Goal: Use online tool/utility: Utilize a website feature to perform a specific function

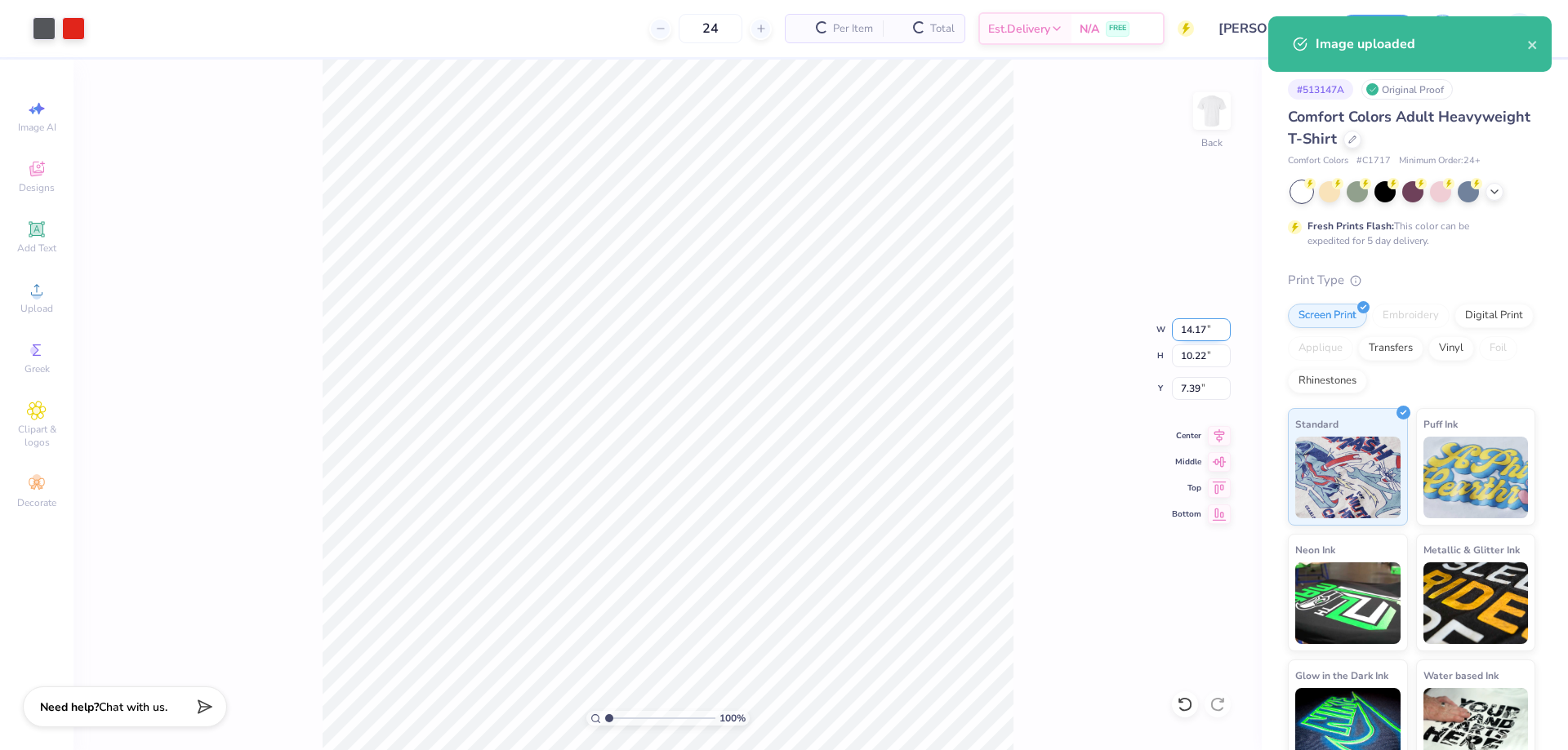
click at [1189, 327] on input "14.17" at bounding box center [1201, 329] width 59 height 22
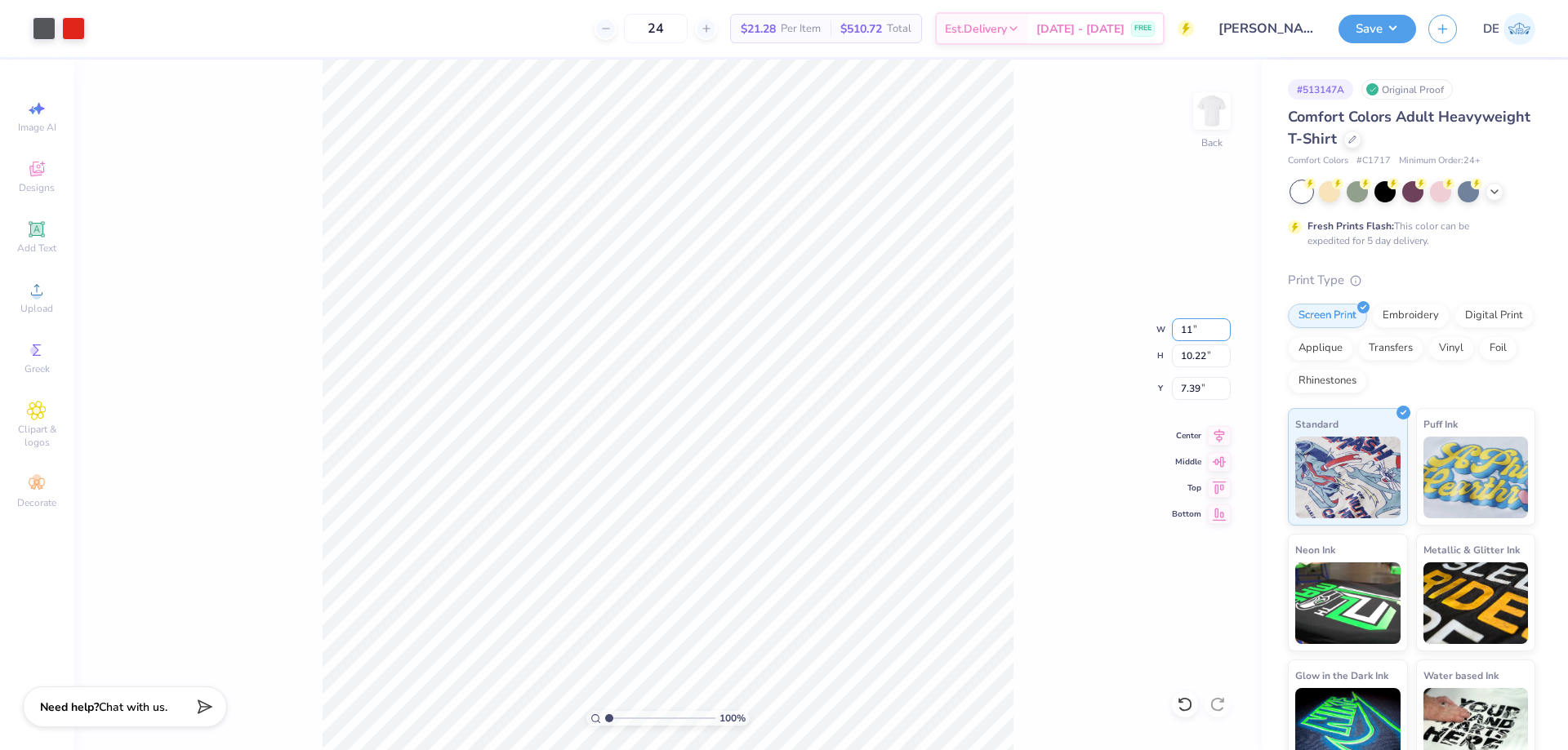
type input "11.00"
type input "7.93"
click at [1182, 391] on input "8.53" at bounding box center [1201, 388] width 59 height 22
click at [1182, 390] on input "8.53" at bounding box center [1201, 388] width 59 height 22
type input "3.00"
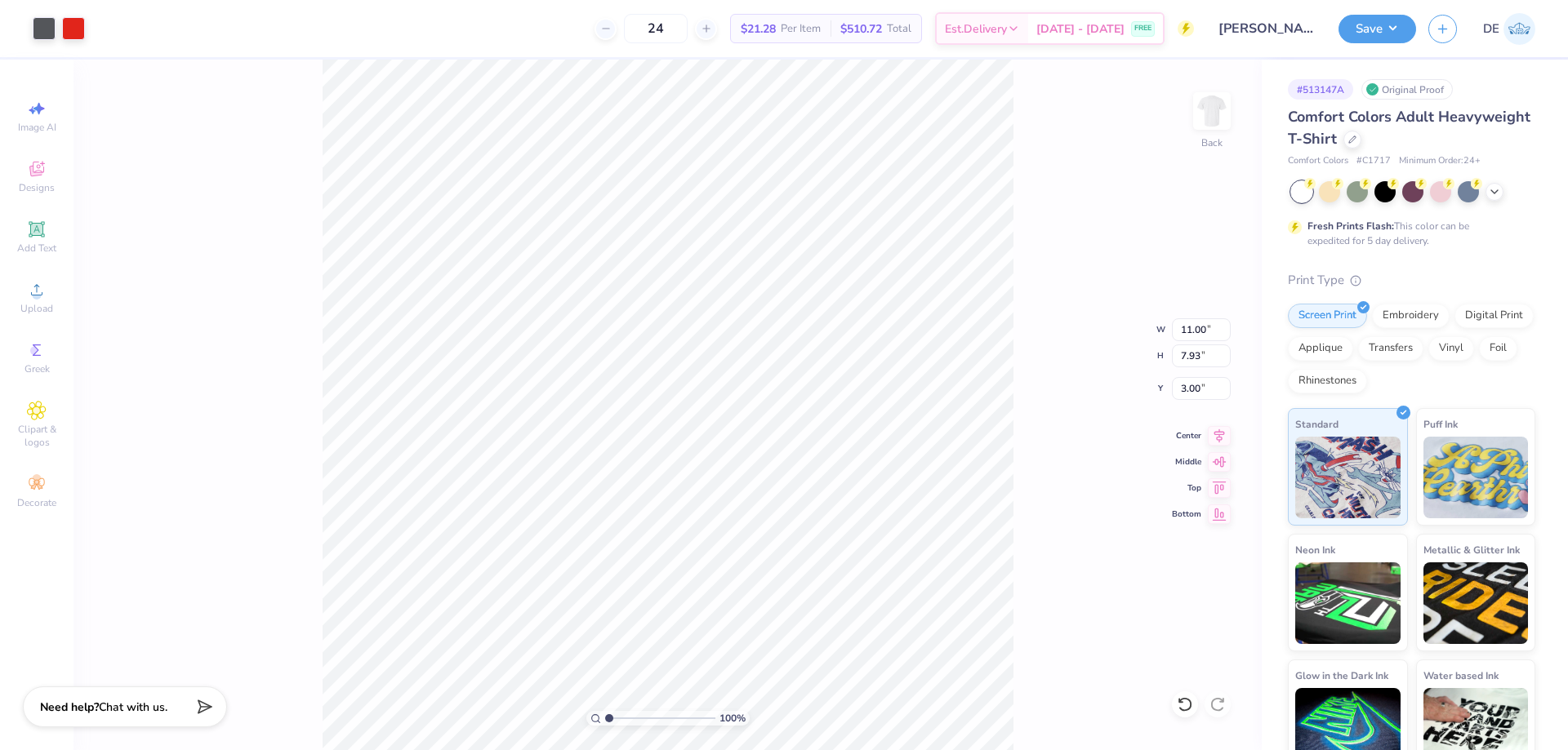
click at [1027, 323] on div "100 % Back W 11.00 11.00 " H 7.93 7.93 " Y 3.00 3.00 " Center Middle Top Bottom" at bounding box center [667, 404] width 1188 height 690
click at [1361, 26] on button "Save" at bounding box center [1377, 26] width 78 height 29
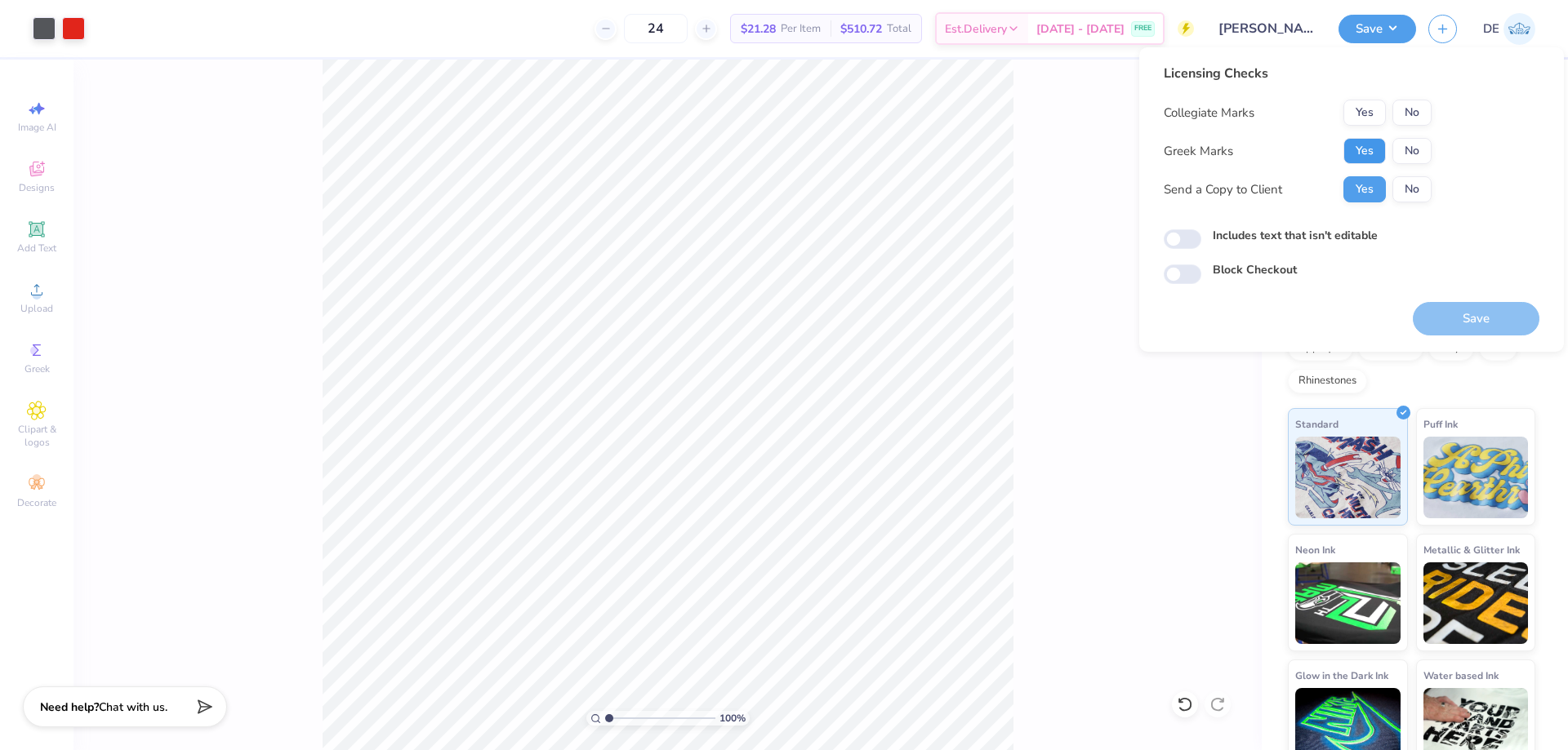
click at [1354, 156] on button "Yes" at bounding box center [1364, 151] width 42 height 26
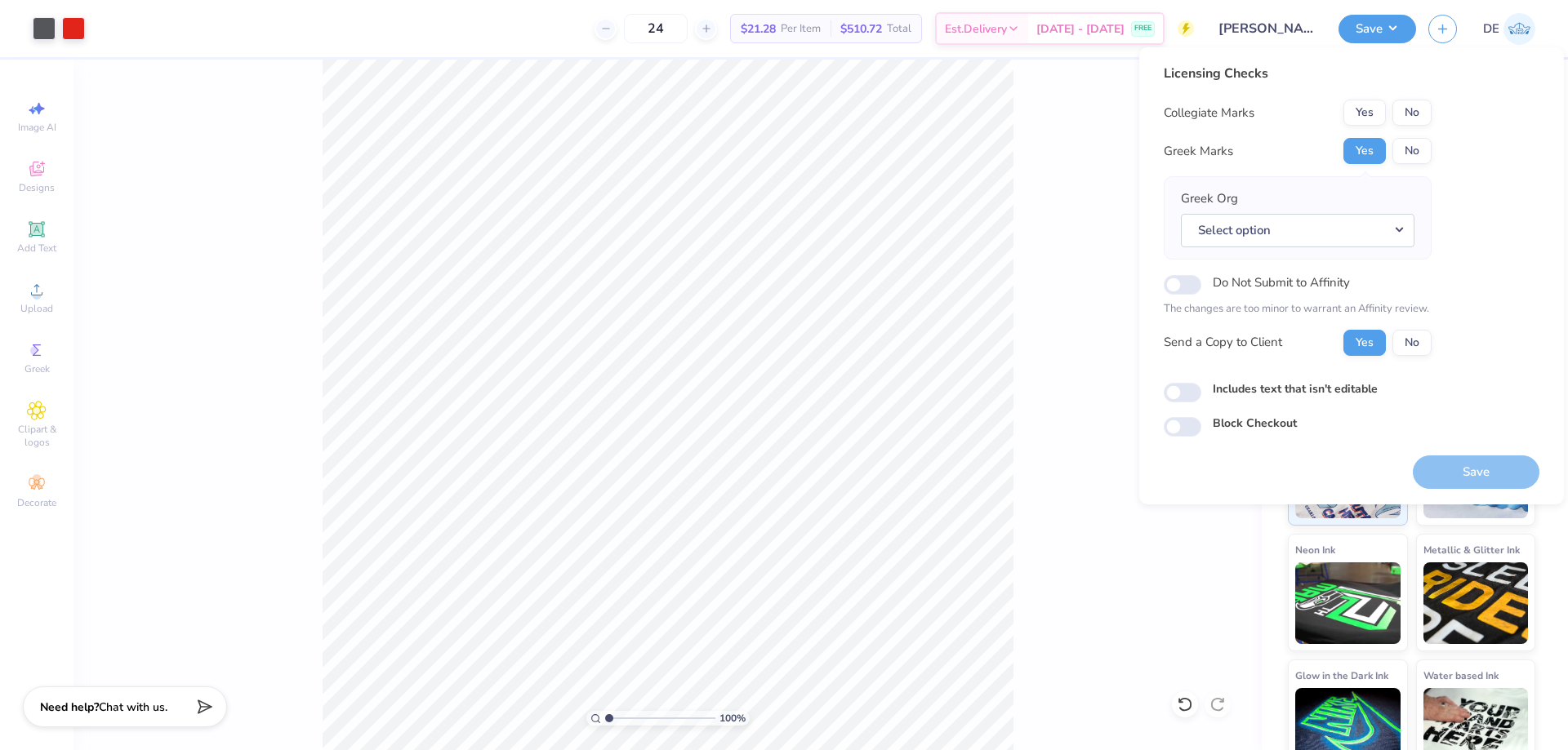
click at [1413, 125] on div "Collegiate Marks Yes No Greek Marks Yes No Greek Org Select option Do Not Submi…" at bounding box center [1297, 227] width 268 height 257
click at [1412, 125] on button "No" at bounding box center [1412, 112] width 39 height 26
click at [1411, 140] on button "No" at bounding box center [1412, 151] width 39 height 26
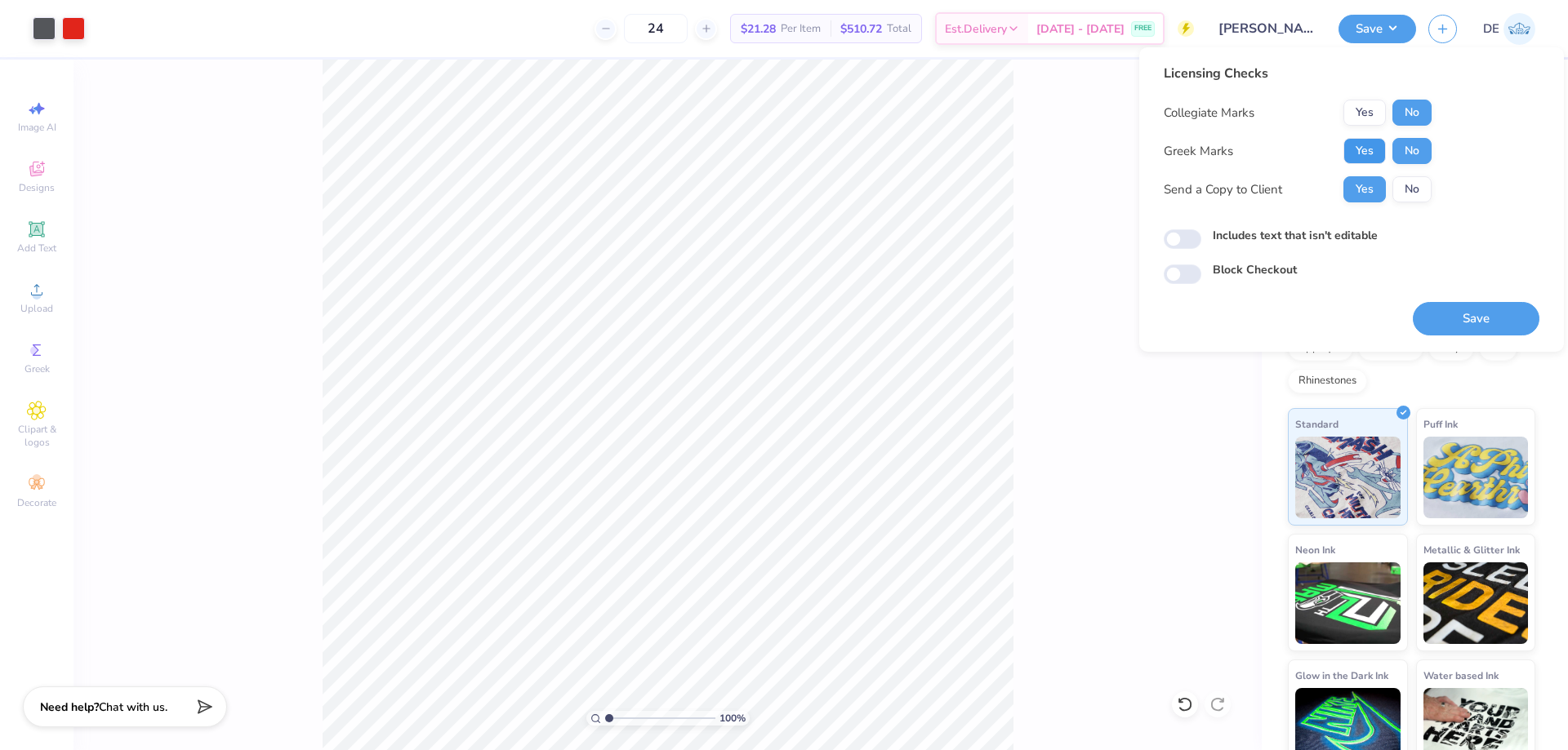
click at [1361, 145] on button "Yes" at bounding box center [1364, 151] width 42 height 26
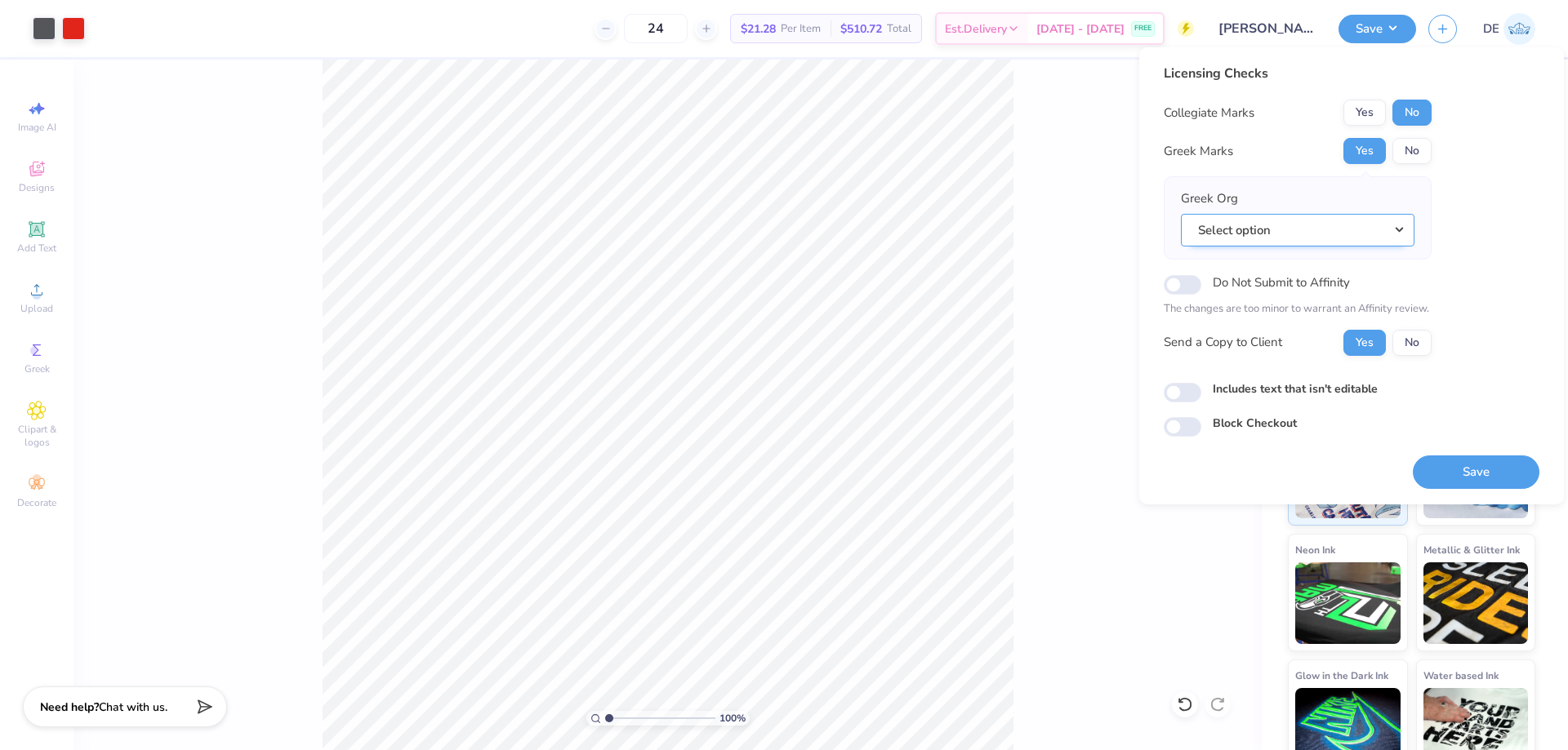
click at [1319, 229] on button "Select option" at bounding box center [1297, 230] width 233 height 34
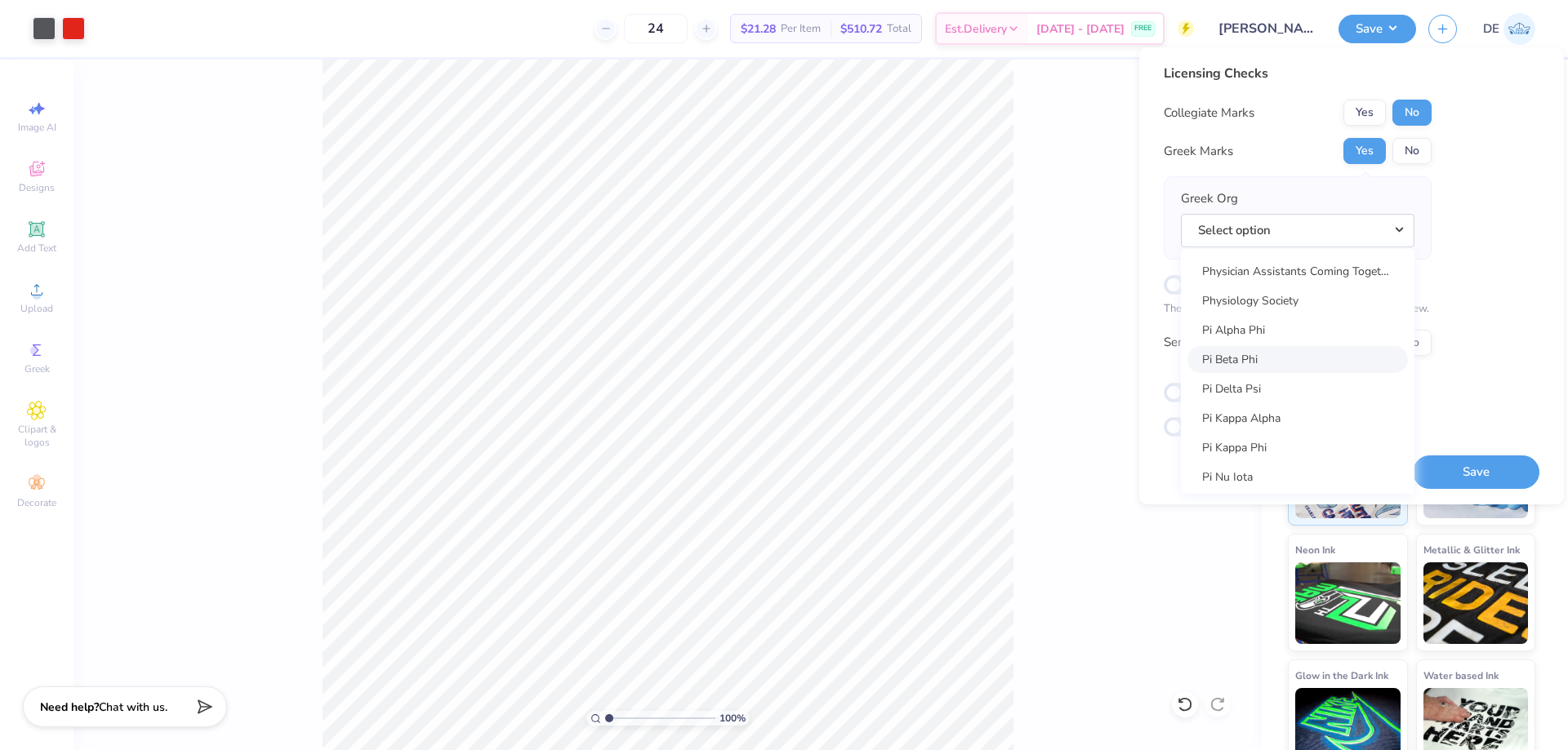
scroll to position [9223, 0]
click at [1407, 149] on button "No" at bounding box center [1412, 151] width 39 height 26
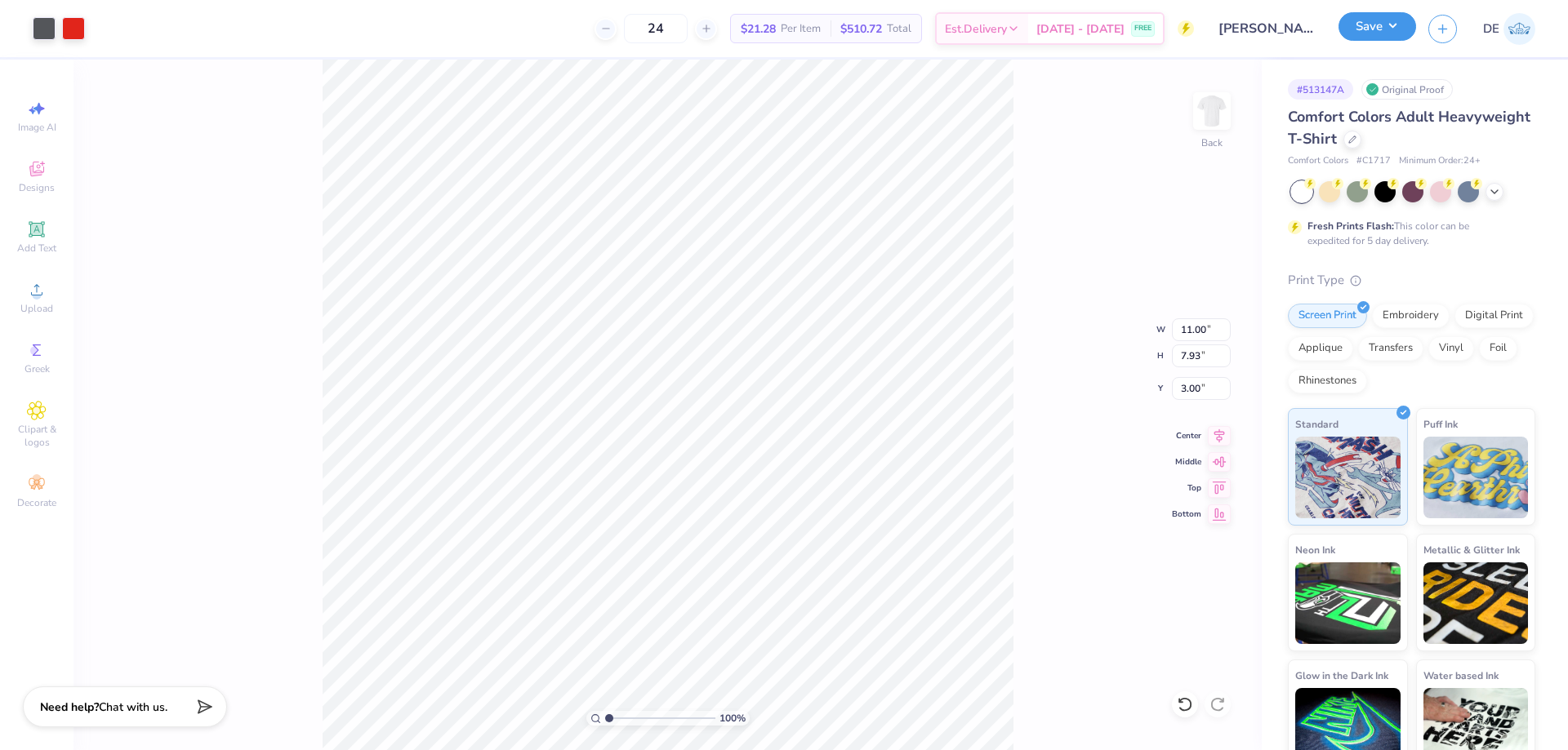
click at [1349, 29] on button "Save" at bounding box center [1377, 26] width 78 height 29
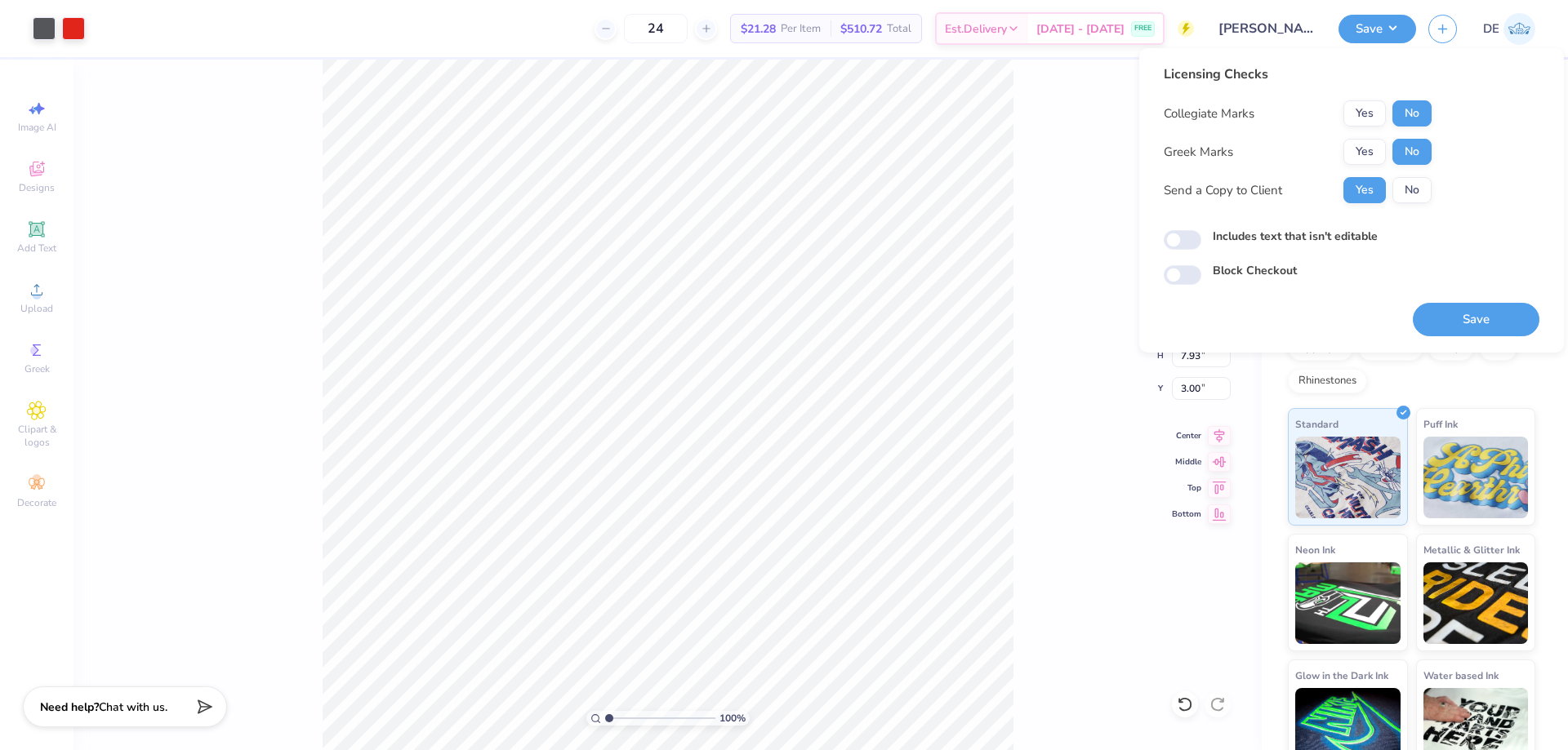
click at [1445, 310] on button "Save" at bounding box center [1476, 319] width 126 height 34
